Goal: Transaction & Acquisition: Purchase product/service

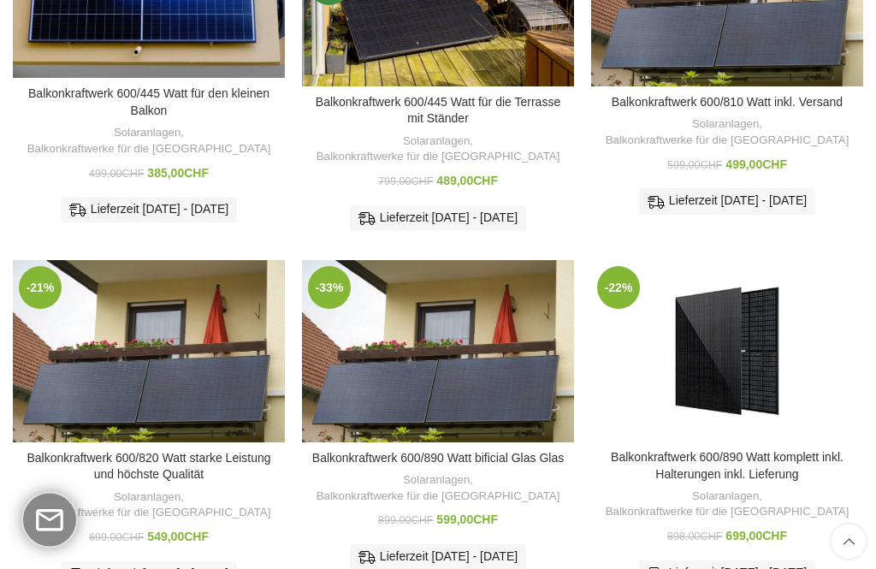
scroll to position [334, 0]
click at [461, 296] on img "Balkonkraftwerk 600/890 Watt bificial Glas Glas" at bounding box center [438, 350] width 272 height 181
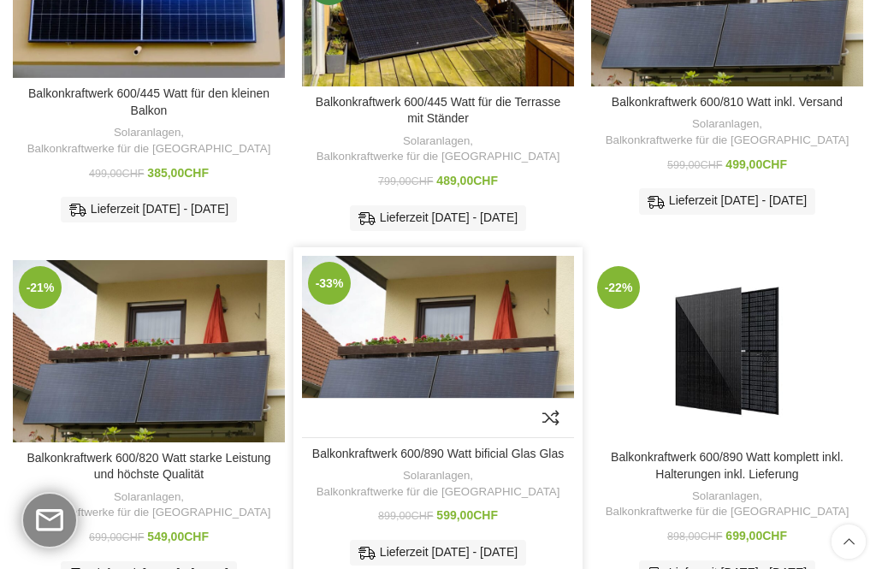
click at [403, 468] on link "Solaranlagen" at bounding box center [436, 476] width 67 height 16
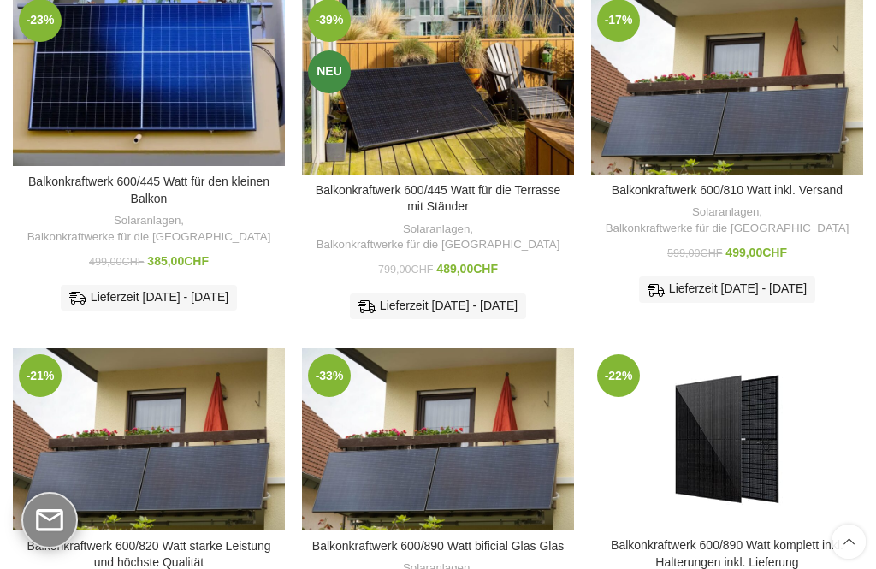
scroll to position [244, 0]
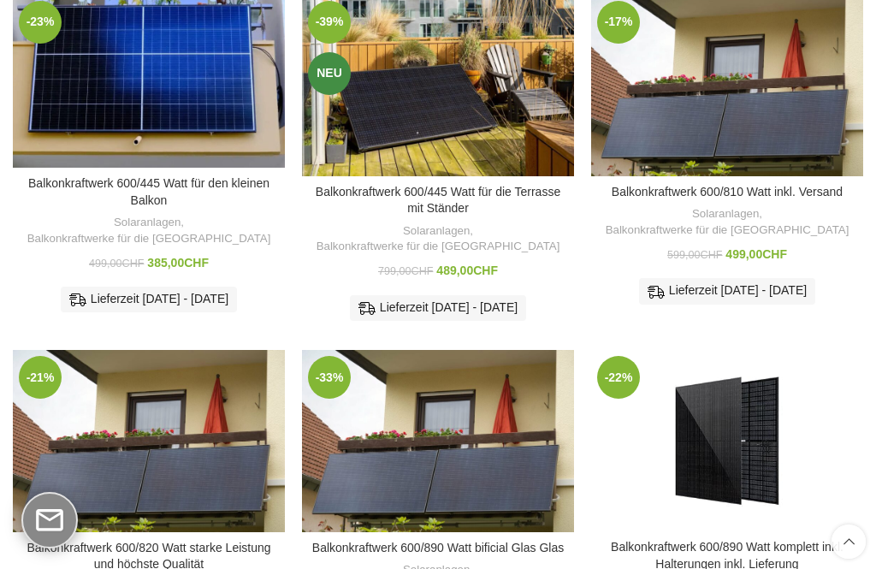
click at [773, 63] on img "Balkonkraftwerk 600/810 Watt inkl. Versand" at bounding box center [727, 85] width 272 height 181
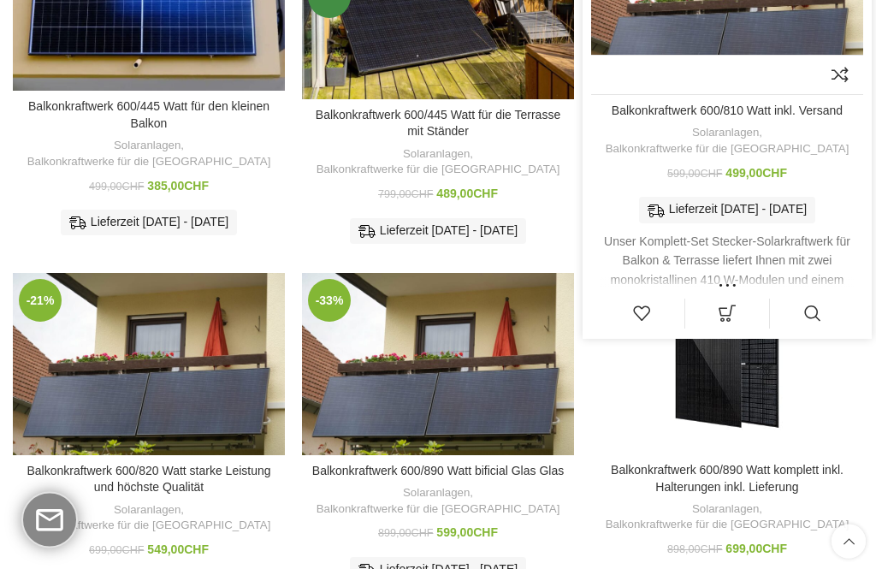
scroll to position [385, 0]
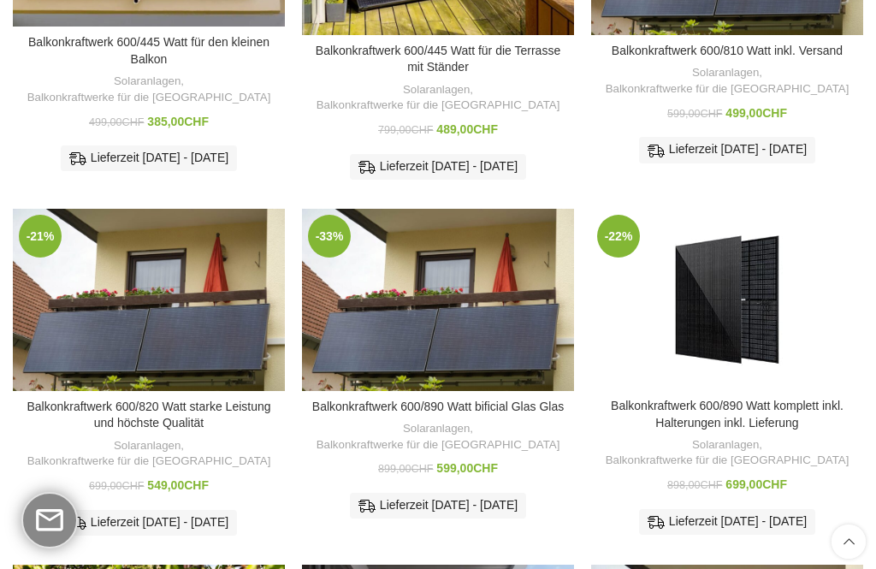
click at [471, 294] on img "Balkonkraftwerk 600/890 Watt bificial Glas Glas" at bounding box center [438, 299] width 272 height 181
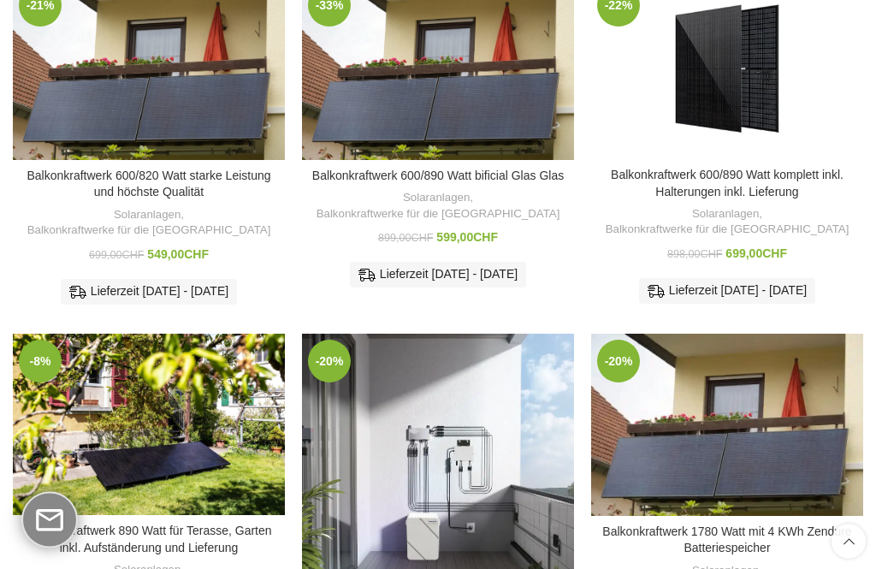
scroll to position [674, 0]
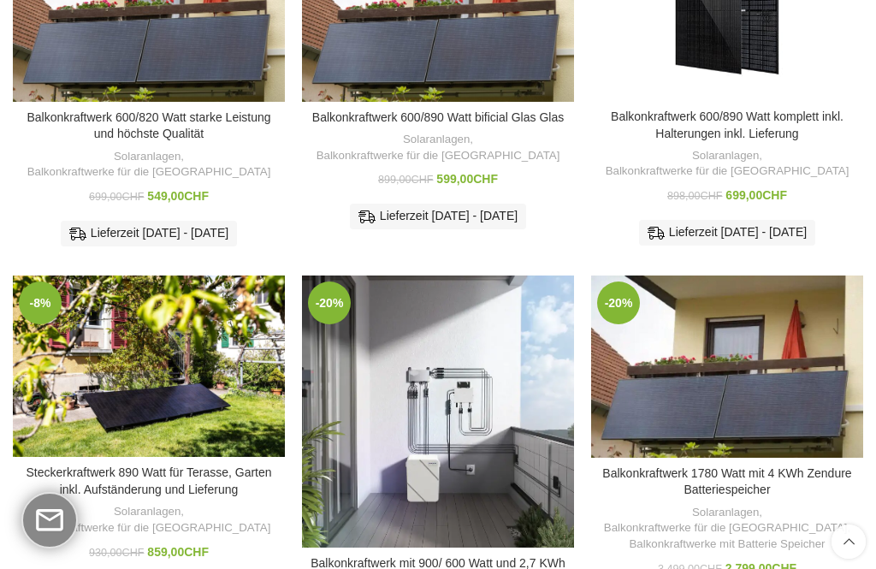
click at [444, 50] on img "Balkonkraftwerk 600/890 Watt bificial Glas Glas" at bounding box center [438, 10] width 272 height 181
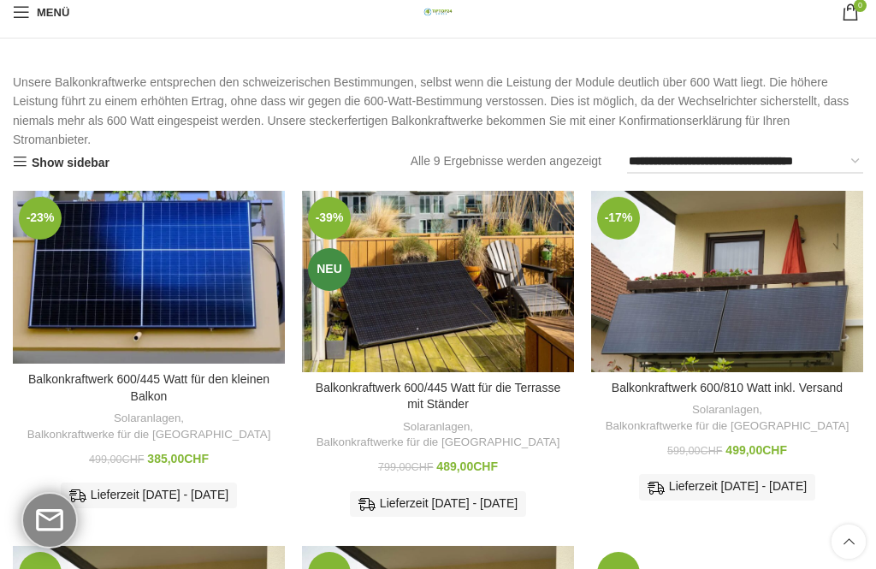
scroll to position [0, 0]
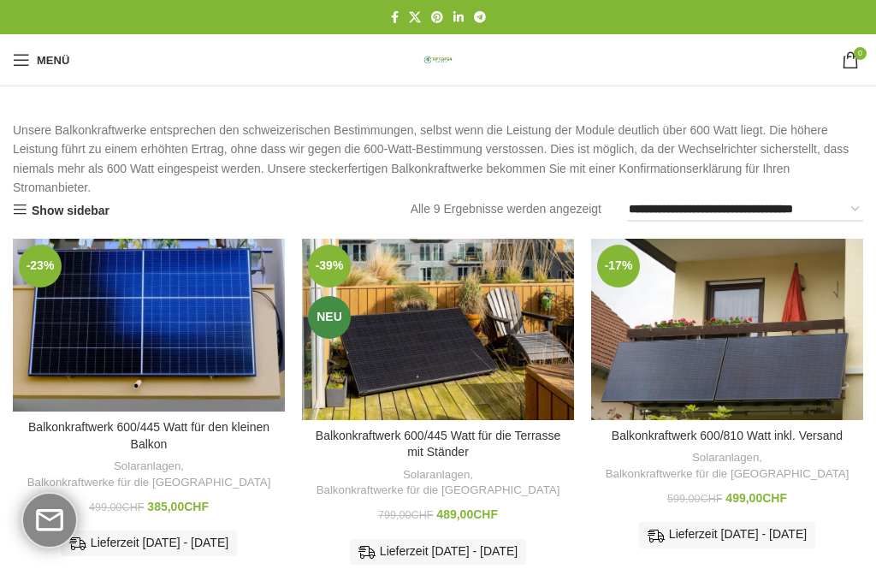
click at [21, 56] on span "Mobiles Menü öffnen" at bounding box center [21, 59] width 17 height 17
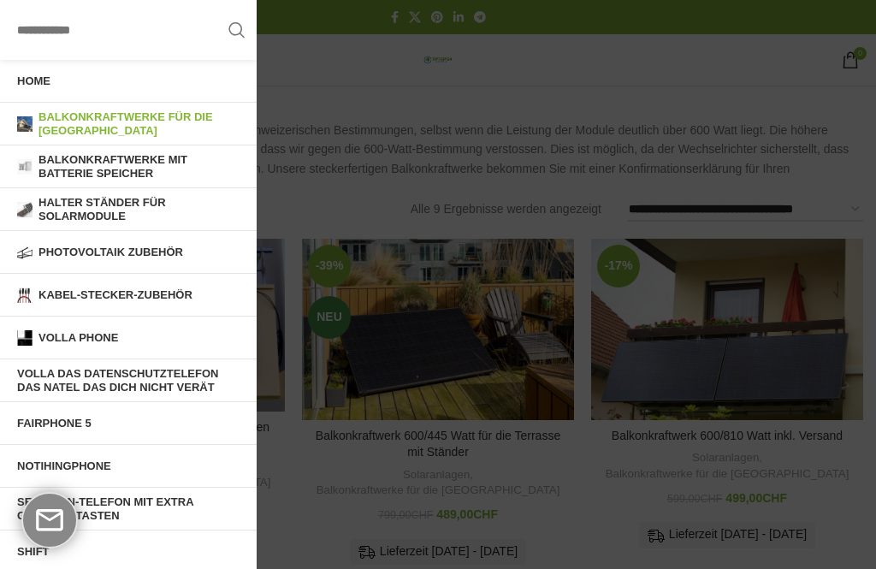
click at [60, 122] on span "Balkonkraftwerke für die [GEOGRAPHIC_DATA]" at bounding box center [139, 123] width 201 height 27
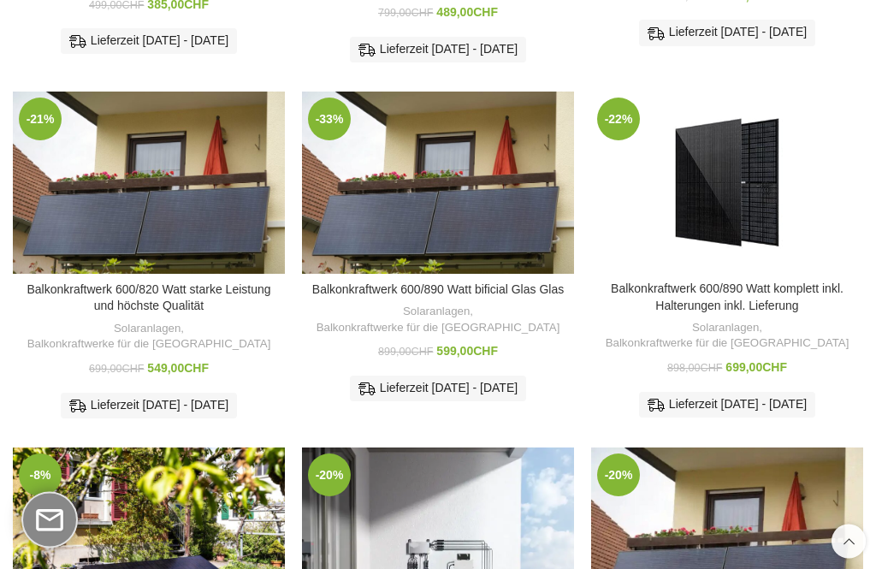
scroll to position [502, 0]
click at [467, 211] on img "Balkonkraftwerk 600/890 Watt bificial Glas Glas" at bounding box center [438, 182] width 272 height 181
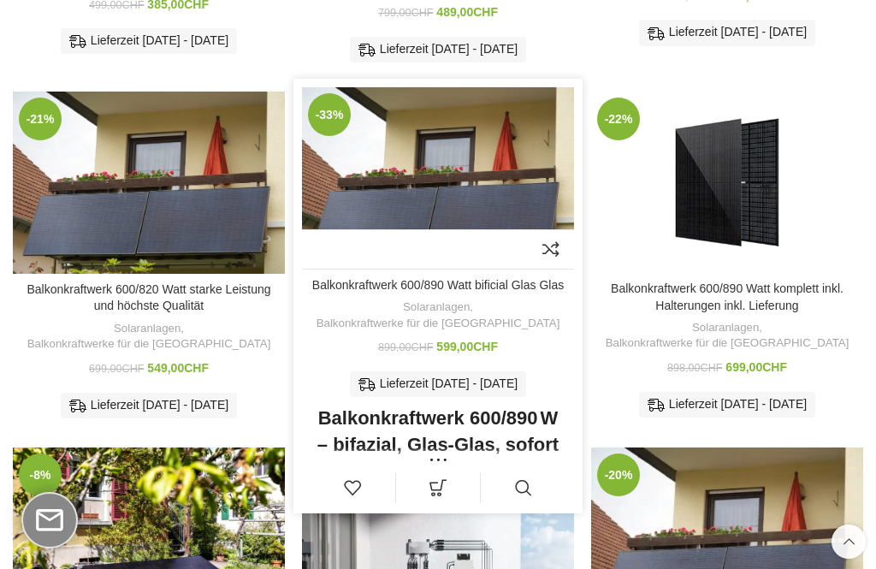
click at [401, 406] on h3 "Balkonkraftwerk 600/890 W – bifazial, Glas-Glas, sofort lieferbar" at bounding box center [438, 445] width 252 height 79
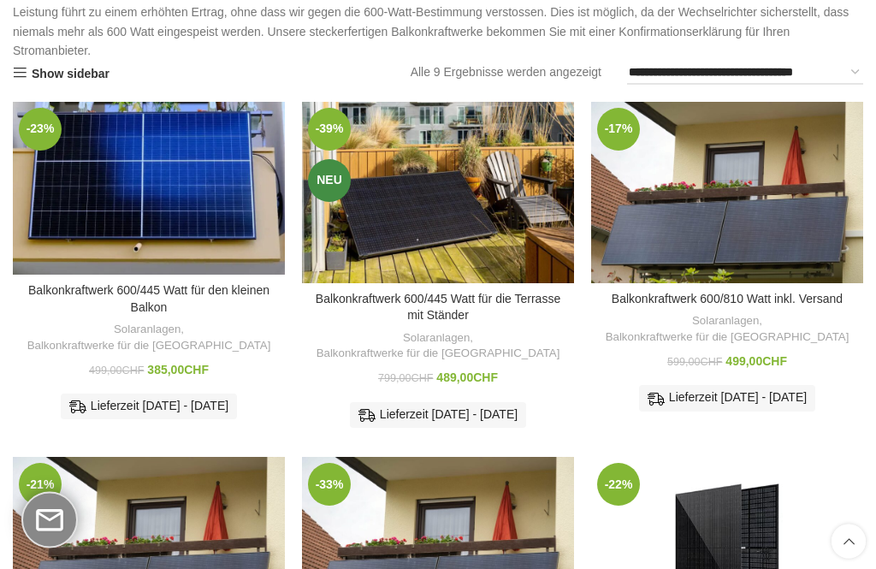
scroll to position [0, 0]
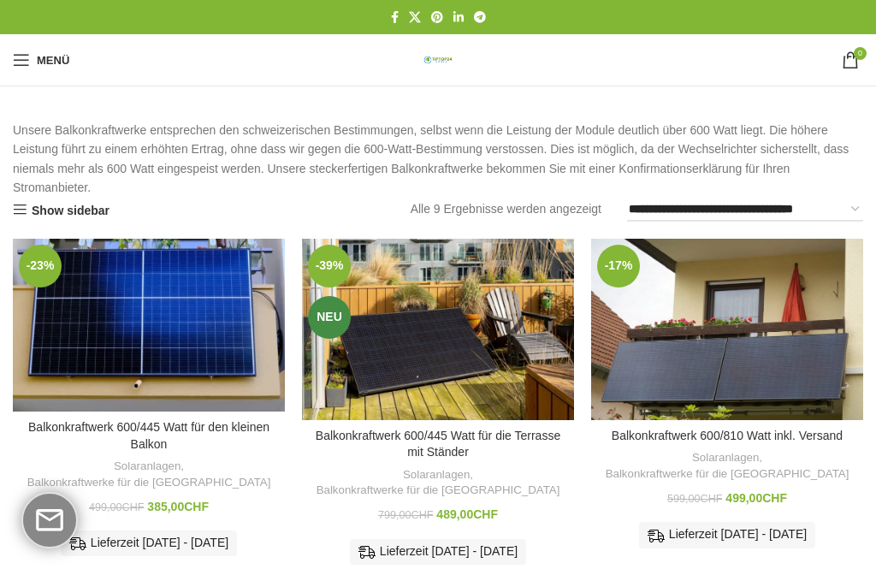
click at [22, 63] on span "Mobiles Menü öffnen" at bounding box center [21, 59] width 17 height 17
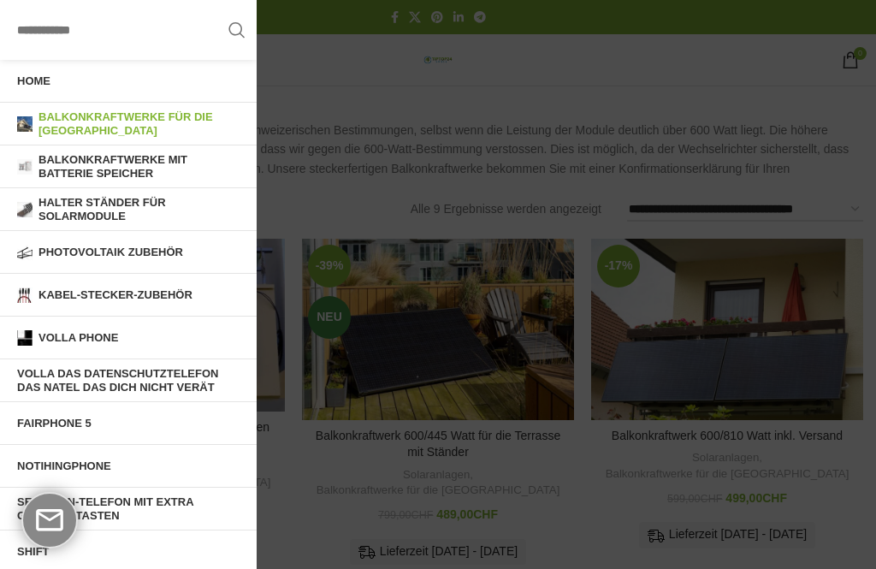
click at [62, 384] on span "Volla das Datenschutztelefon das Natel das dich nicht verät" at bounding box center [128, 380] width 223 height 27
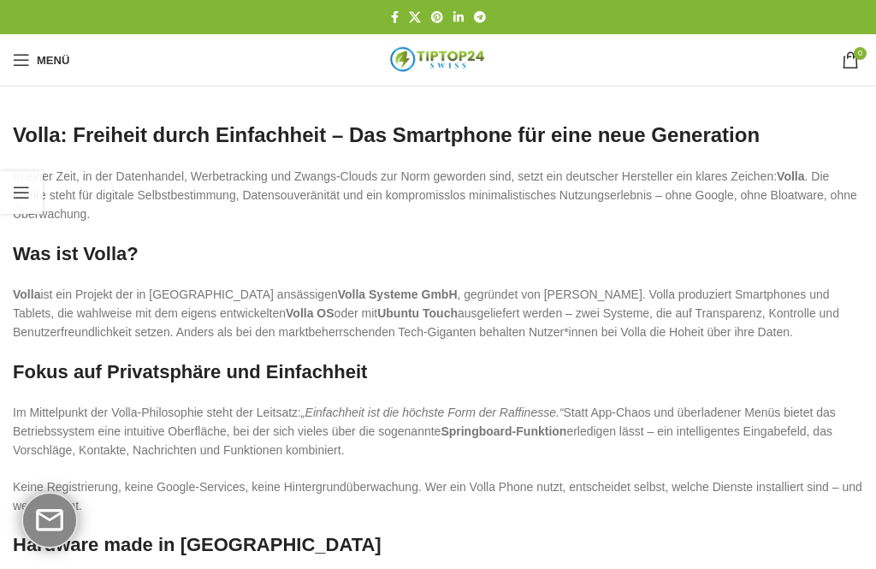
click at [22, 58] on span "Mobiles Menü öffnen" at bounding box center [21, 59] width 17 height 17
